Goal: Navigation & Orientation: Find specific page/section

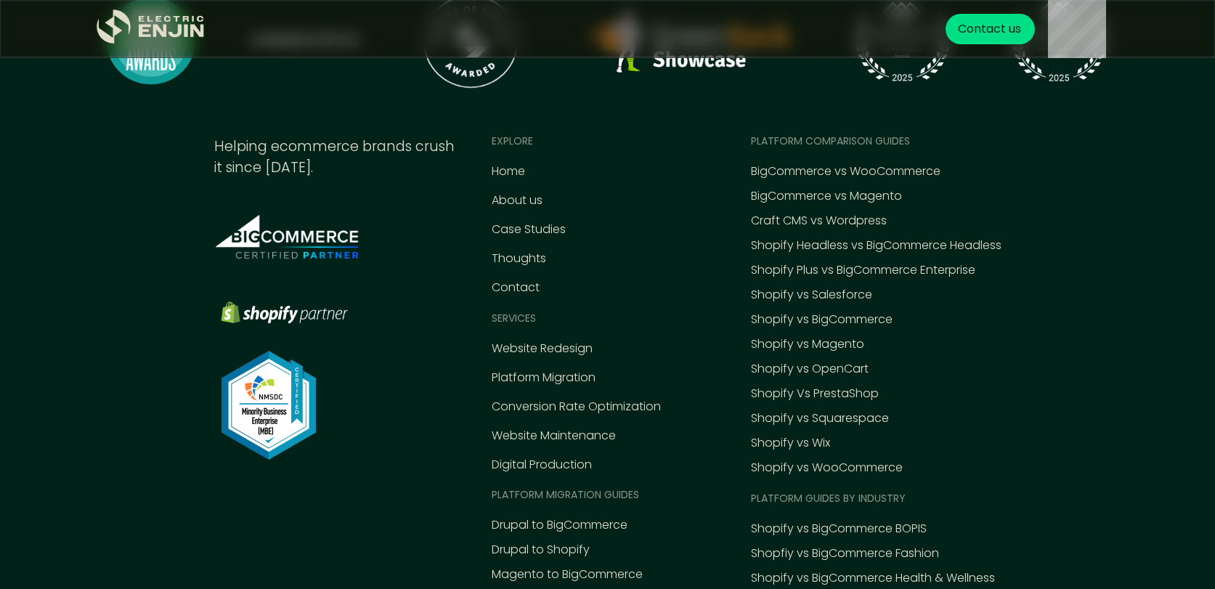
scroll to position [6608, 0]
click at [519, 227] on div "Case Studies" at bounding box center [529, 230] width 74 height 17
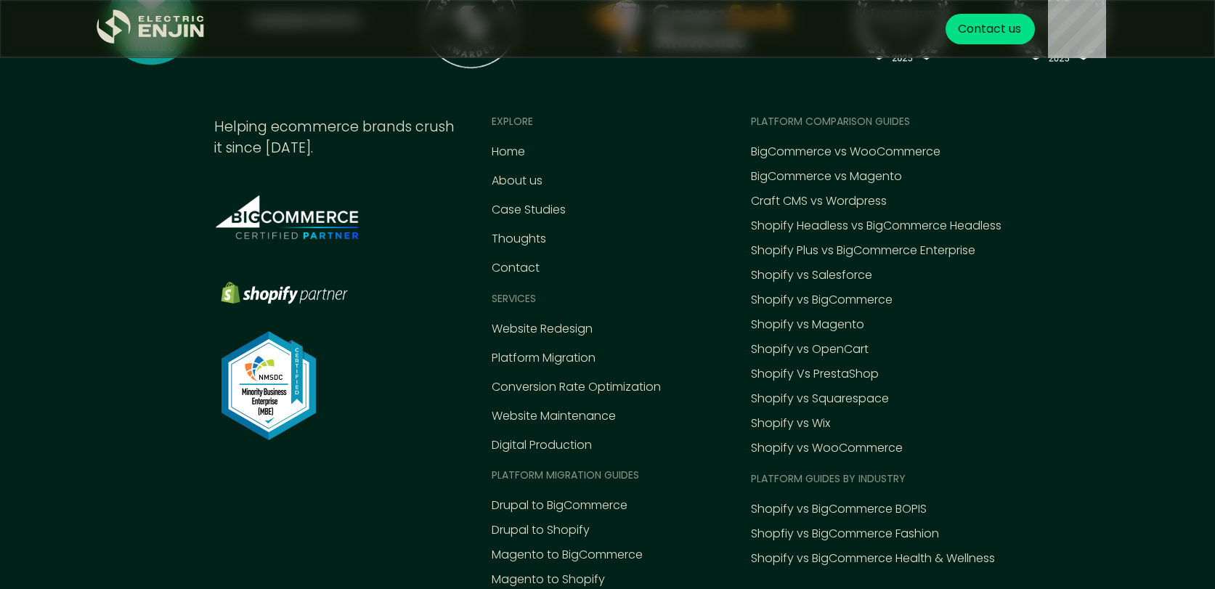
scroll to position [3456, 0]
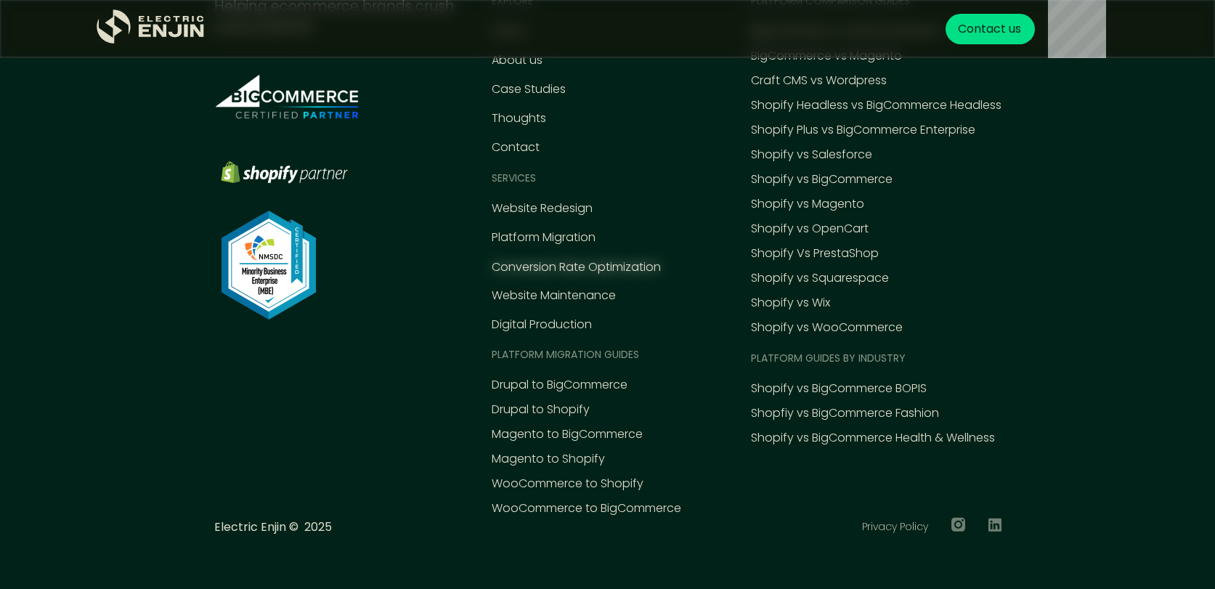
click at [590, 264] on div "Conversion Rate Optimization" at bounding box center [576, 267] width 169 height 17
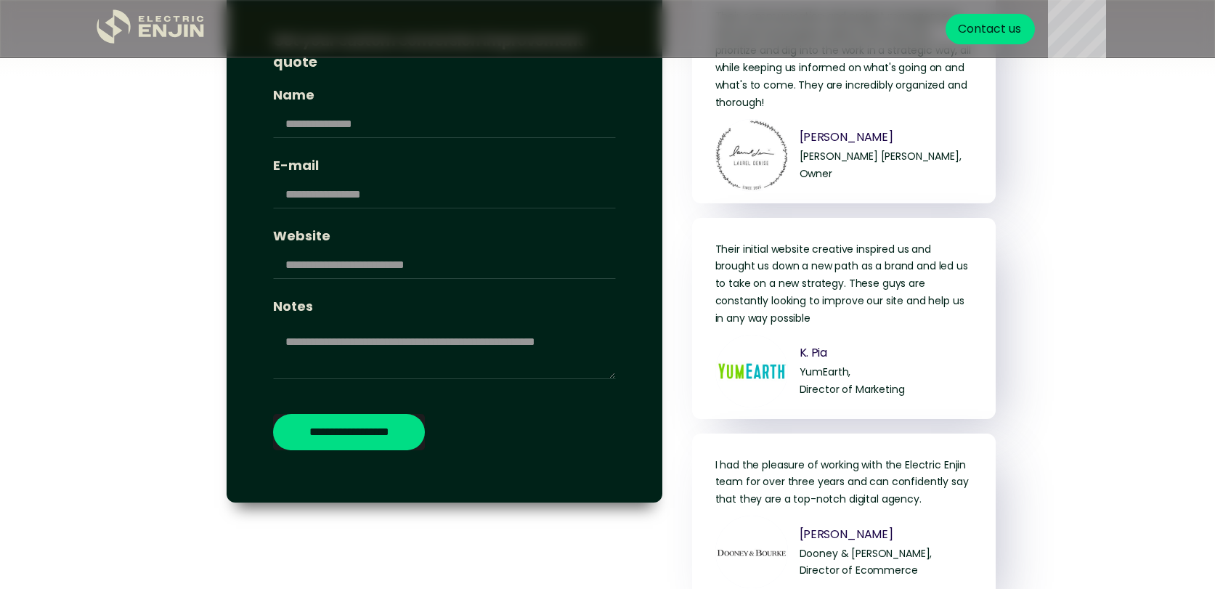
scroll to position [5803, 0]
